Goal: Obtain resource: Obtain resource

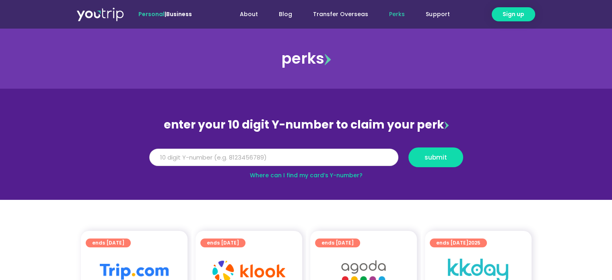
click at [277, 159] on input "Y Number" at bounding box center [273, 157] width 249 height 18
type input "8160313367"
click at [427, 159] on span "submit" at bounding box center [435, 157] width 23 height 6
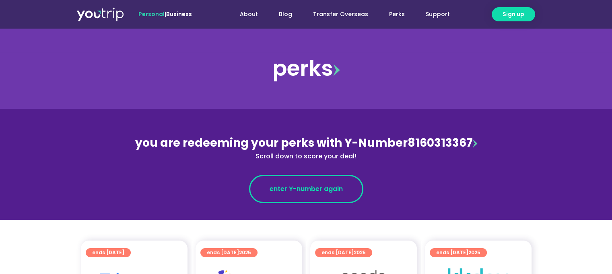
click at [319, 196] on link "enter Y-number again" at bounding box center [306, 189] width 114 height 28
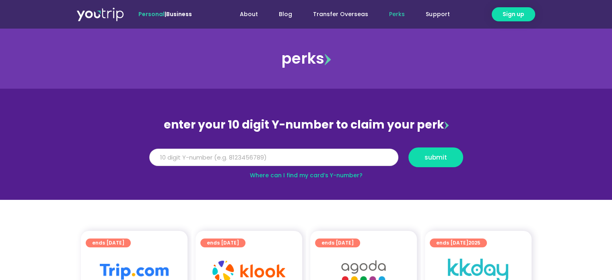
click at [202, 159] on input "Y Number" at bounding box center [273, 157] width 249 height 18
type input "8160313367"
click at [428, 161] on button "submit" at bounding box center [435, 157] width 55 height 20
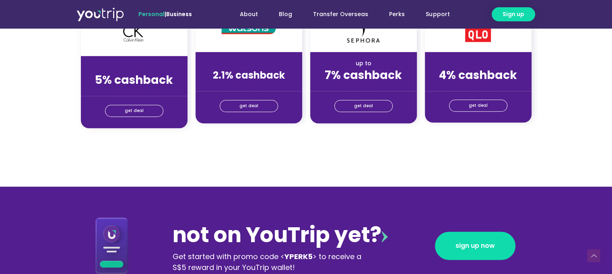
scroll to position [697, 0]
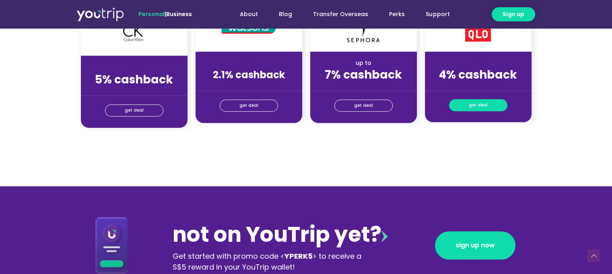
click at [484, 104] on span "get deal" at bounding box center [478, 104] width 19 height 11
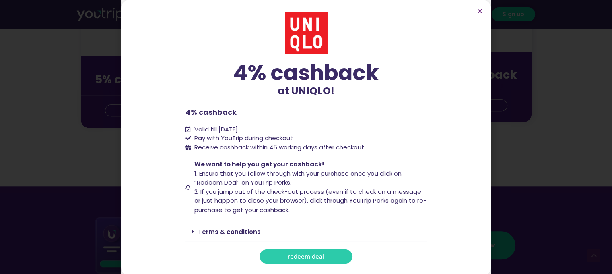
click at [308, 256] on span "redeem deal" at bounding box center [306, 256] width 37 height 6
